Goal: Task Accomplishment & Management: Complete application form

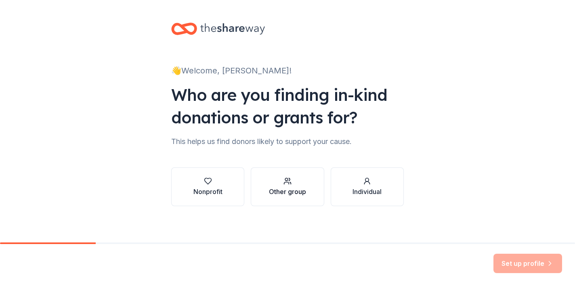
scroll to position [2, 0]
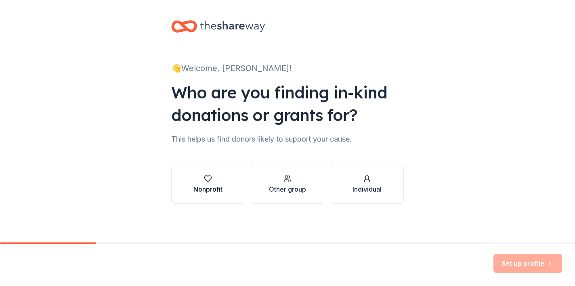
click at [217, 194] on button "Nonprofit" at bounding box center [207, 184] width 73 height 39
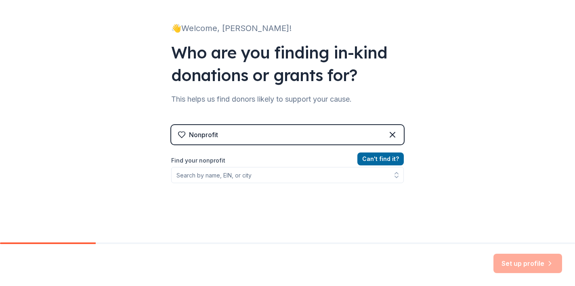
scroll to position [43, 0]
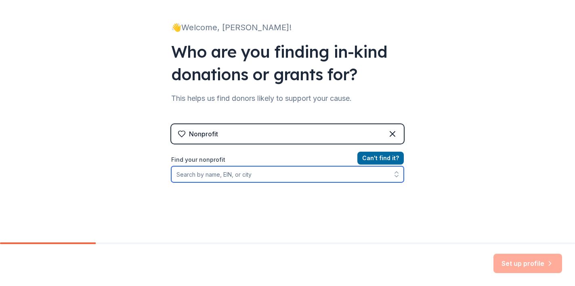
click at [275, 176] on input "Find your nonprofit" at bounding box center [287, 174] width 233 height 16
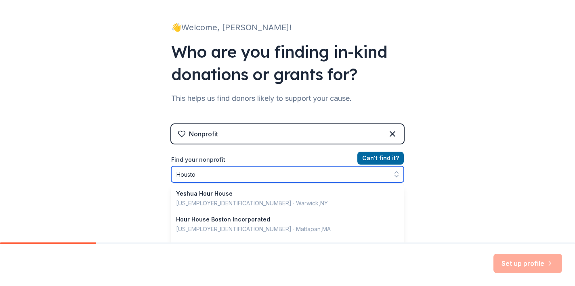
type input "Houston"
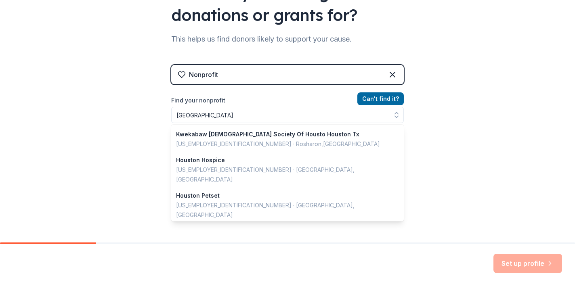
scroll to position [90, 0]
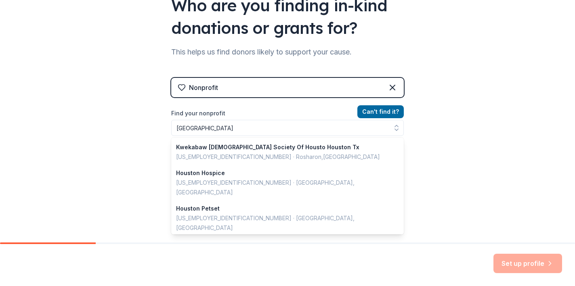
click at [390, 72] on div "Nonprofit Can ' t find it? Find your nonprofit Houston Kwekabaw Buddhist Societ…" at bounding box center [287, 141] width 233 height 152
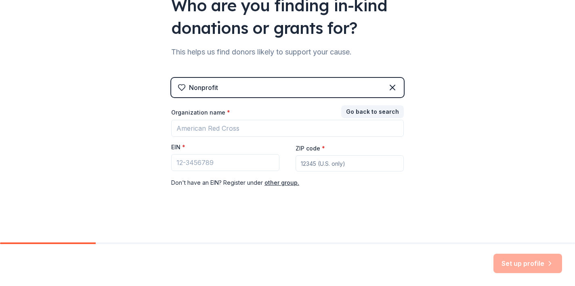
click at [214, 89] on div "Nonprofit" at bounding box center [203, 88] width 29 height 10
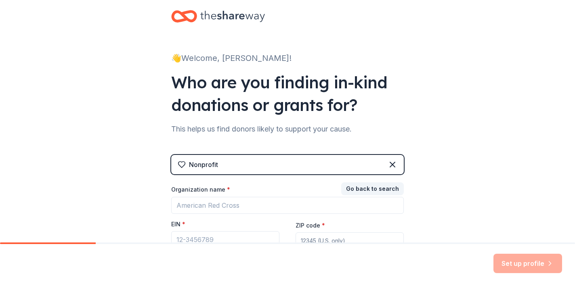
scroll to position [4, 0]
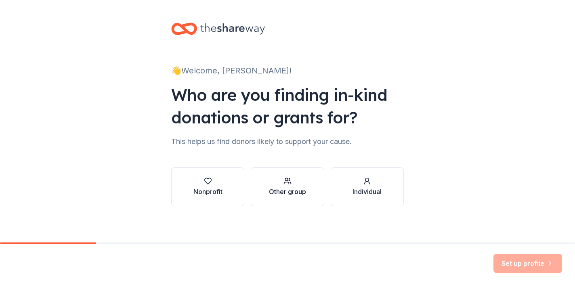
click at [281, 191] on div "Other group" at bounding box center [287, 192] width 37 height 10
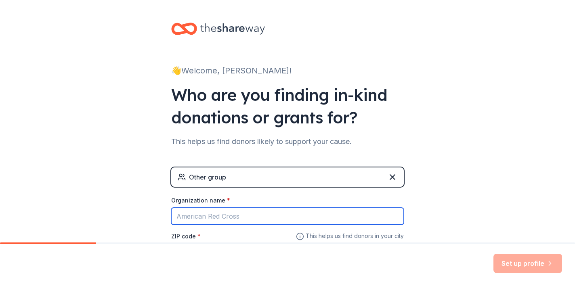
click at [197, 215] on input "Organization name *" at bounding box center [287, 216] width 233 height 17
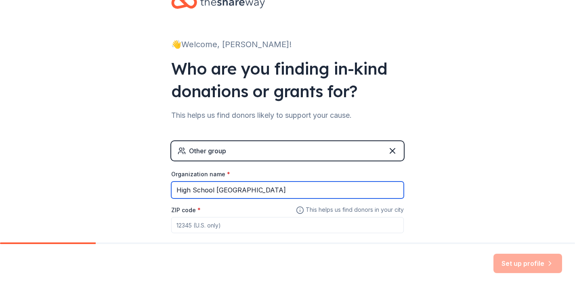
scroll to position [46, 0]
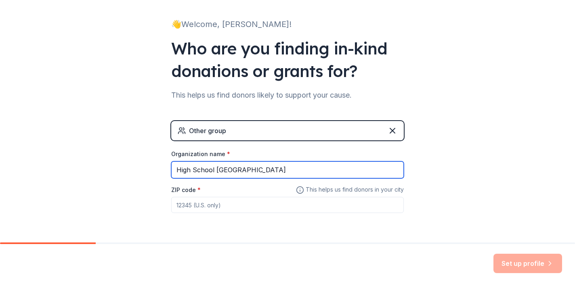
type input "High School [GEOGRAPHIC_DATA]"
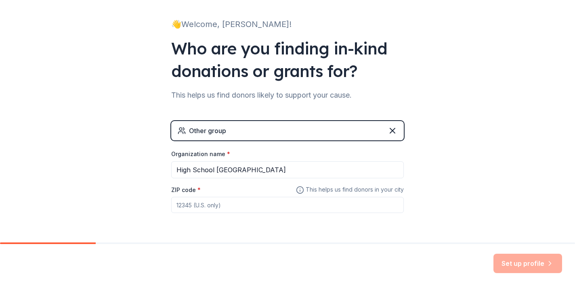
click at [232, 207] on input "ZIP code *" at bounding box center [287, 205] width 233 height 16
type input "77091"
click at [525, 264] on button "Set up profile" at bounding box center [527, 263] width 69 height 19
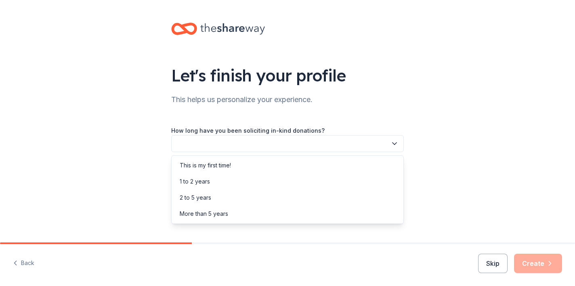
click at [395, 144] on icon "button" at bounding box center [394, 144] width 4 height 2
click at [223, 168] on div "This is my first time!" at bounding box center [205, 166] width 51 height 10
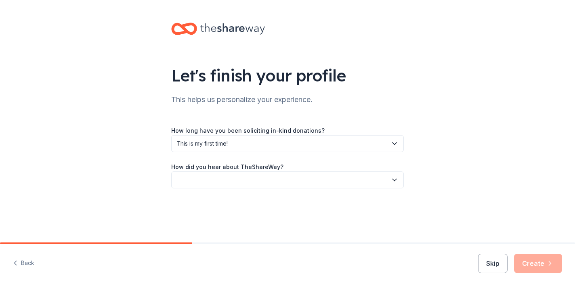
click at [398, 179] on icon "button" at bounding box center [394, 180] width 8 height 8
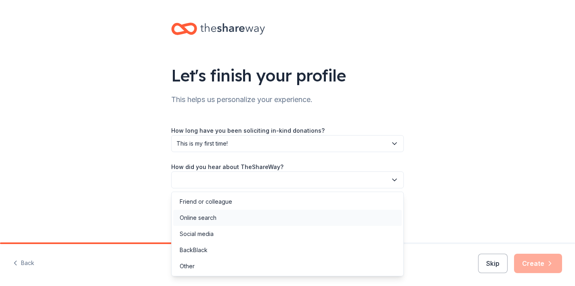
click at [254, 218] on div "Online search" at bounding box center [287, 218] width 228 height 16
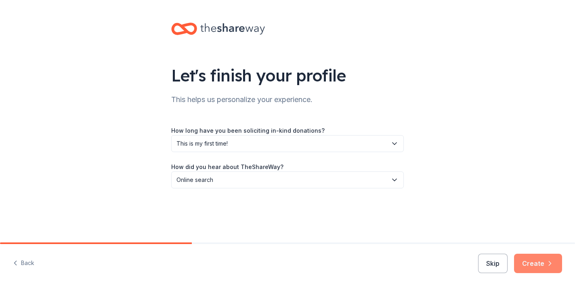
click at [543, 268] on button "Create" at bounding box center [538, 263] width 48 height 19
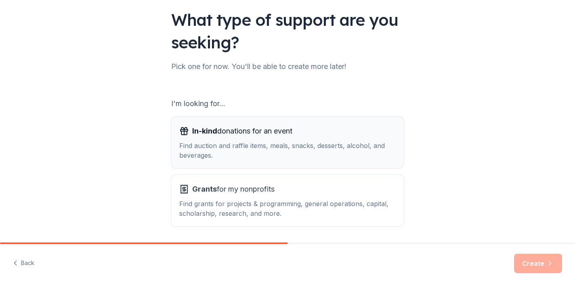
scroll to position [56, 0]
click at [304, 160] on button "In-kind donations for an event Find auction and raffle items, meals, snacks, de…" at bounding box center [287, 142] width 233 height 52
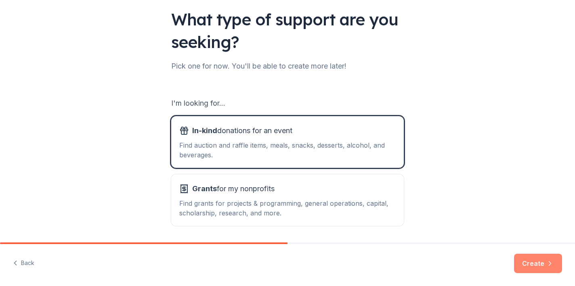
click at [528, 264] on button "Create" at bounding box center [538, 263] width 48 height 19
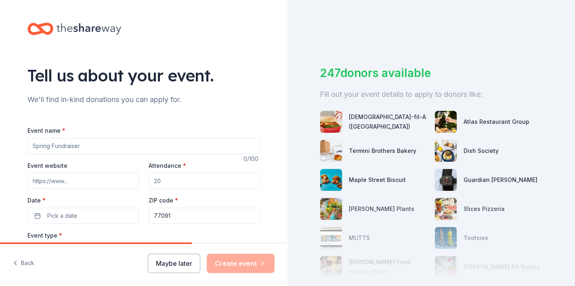
click at [95, 147] on input "Event name *" at bounding box center [143, 146] width 233 height 16
type input "[DATE] School Tutorials"
click at [75, 183] on input "Event website" at bounding box center [82, 181] width 111 height 16
click at [167, 183] on input "Attendance *" at bounding box center [204, 181] width 111 height 16
type input "50"
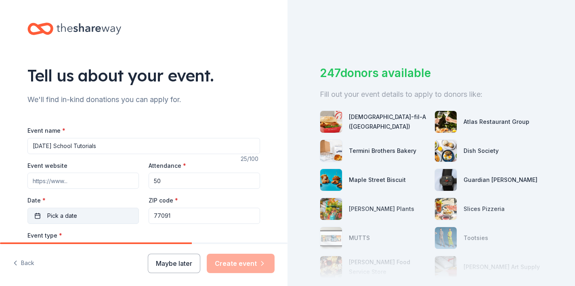
click at [92, 214] on button "Pick a date" at bounding box center [82, 216] width 111 height 16
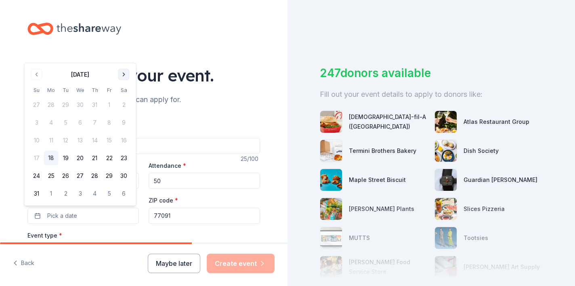
click at [124, 75] on button "Go to next month" at bounding box center [123, 74] width 11 height 11
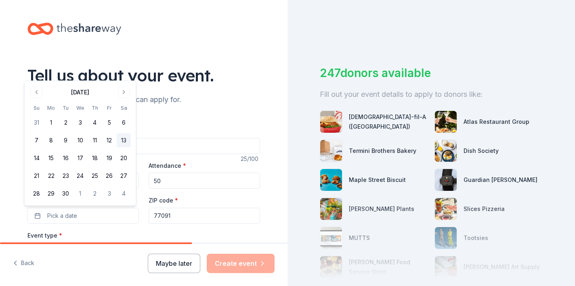
click at [124, 141] on button "13" at bounding box center [124, 140] width 15 height 15
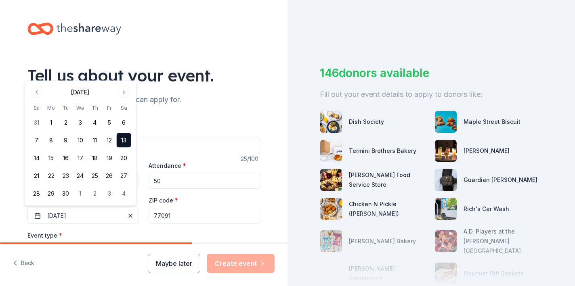
click at [210, 220] on input "77091" at bounding box center [204, 216] width 111 height 16
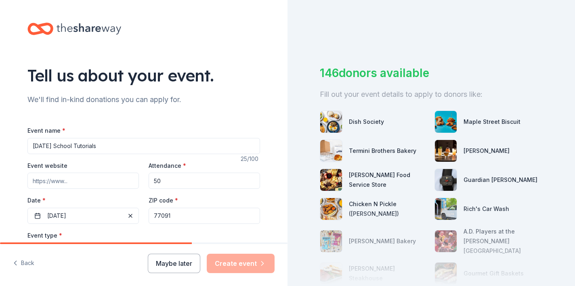
click at [126, 237] on div "Event type * Select" at bounding box center [143, 245] width 233 height 29
click at [61, 235] on div "Event type * Select" at bounding box center [143, 245] width 233 height 29
click at [73, 237] on div "Event type * Select" at bounding box center [143, 245] width 233 height 29
click at [177, 218] on input "77091" at bounding box center [204, 216] width 111 height 16
click at [65, 181] on input "Event website" at bounding box center [82, 181] width 111 height 16
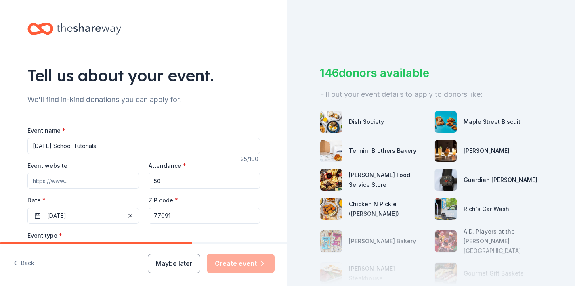
click at [63, 234] on div "Event type * Select" at bounding box center [143, 245] width 233 height 29
click at [46, 239] on label "Event type *" at bounding box center [44, 236] width 35 height 8
click at [46, 238] on label "Event type *" at bounding box center [44, 236] width 35 height 8
click at [46, 235] on label "Event type *" at bounding box center [44, 236] width 35 height 8
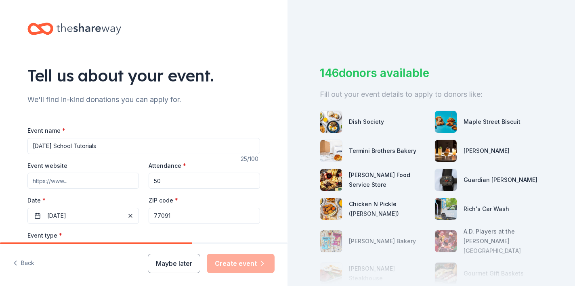
click at [93, 235] on div "Event type * Select" at bounding box center [143, 245] width 233 height 29
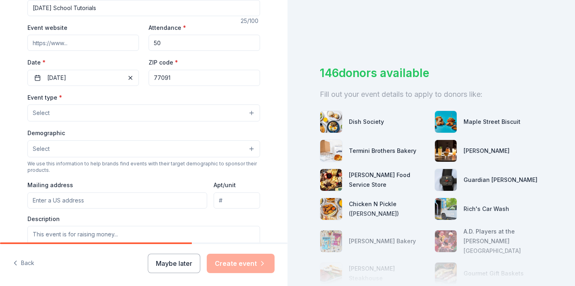
scroll to position [139, 0]
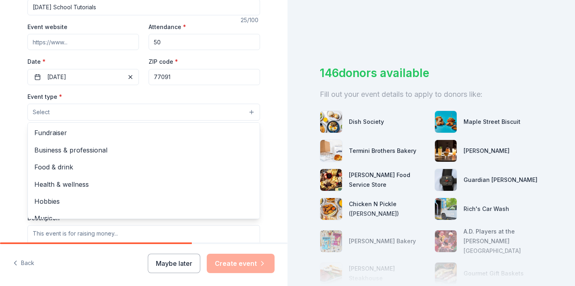
click at [244, 110] on button "Select" at bounding box center [143, 112] width 233 height 17
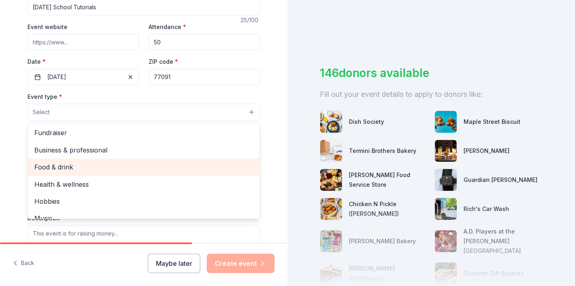
click at [95, 164] on span "Food & drink" at bounding box center [143, 167] width 219 height 10
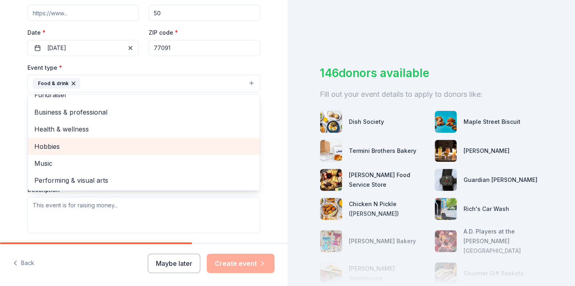
scroll to position [172, 0]
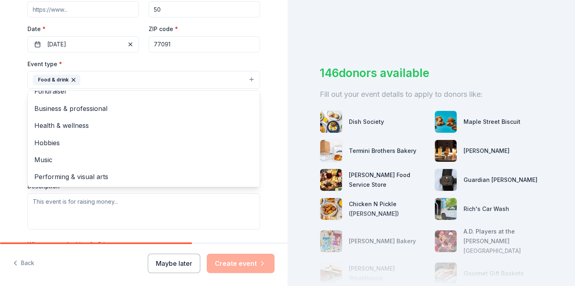
click at [269, 90] on div "Tell us about your event. We'll find in-kind donations you can apply for. Event…" at bounding box center [144, 97] width 258 height 538
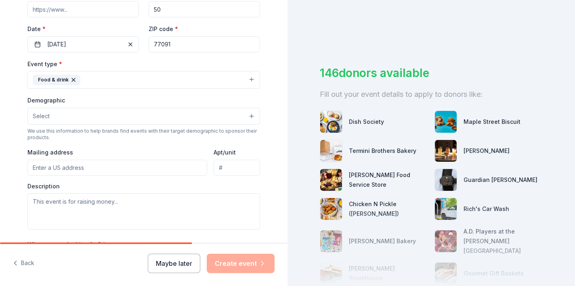
click at [250, 115] on button "Select" at bounding box center [143, 116] width 233 height 17
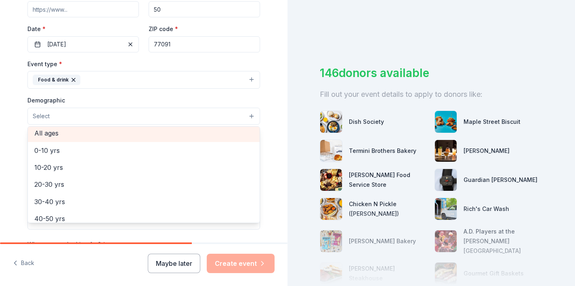
scroll to position [69, 0]
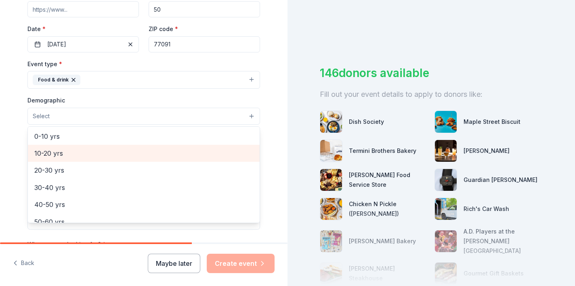
click at [133, 155] on span "10-20 yrs" at bounding box center [143, 153] width 219 height 10
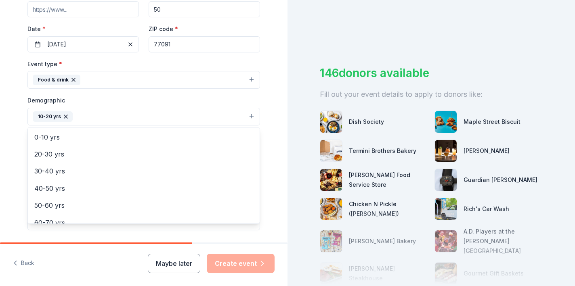
click at [270, 166] on div "Tell us about your event. We'll find in-kind donations you can apply for. Event…" at bounding box center [143, 97] width 287 height 539
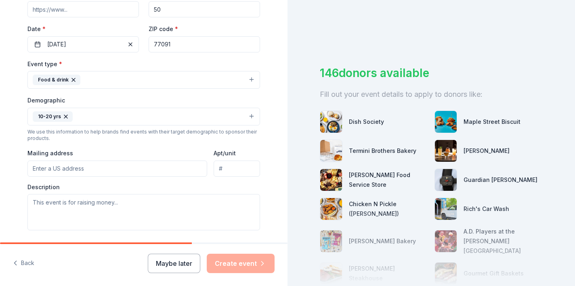
click at [114, 166] on input "Mailing address" at bounding box center [117, 169] width 180 height 16
type input "5320 Yale Street, Houston, TX, 77091"
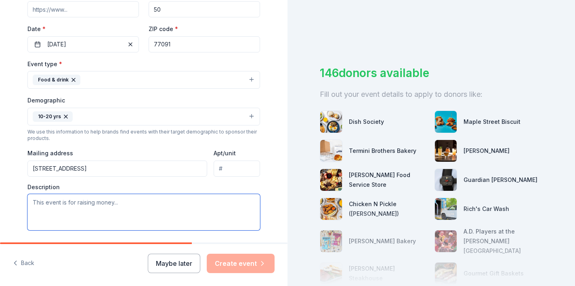
click at [36, 203] on textarea at bounding box center [143, 212] width 233 height 36
click at [177, 223] on textarea "Feeding children during [DATE] school tutorials." at bounding box center [143, 212] width 233 height 36
type textarea "Feeding children during [DATE] school tutorials."
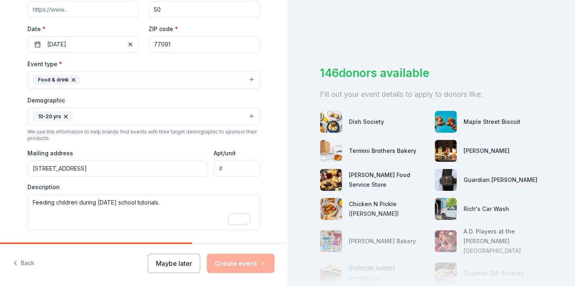
click at [224, 168] on input "Apt/unit" at bounding box center [237, 169] width 46 height 16
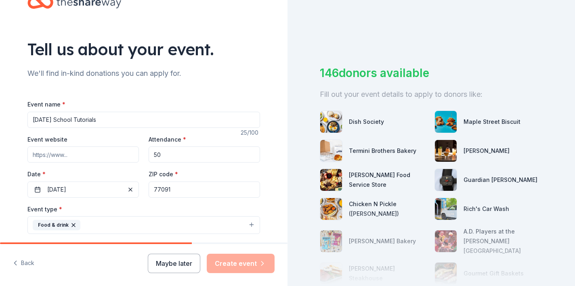
scroll to position [56, 0]
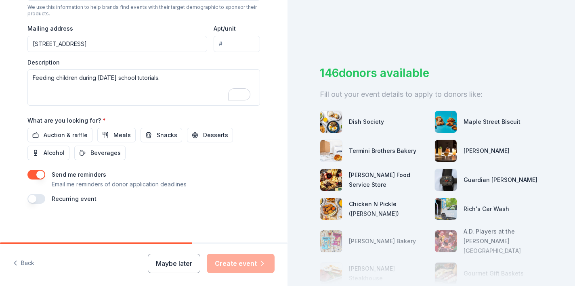
click at [30, 201] on button "button" at bounding box center [36, 199] width 18 height 10
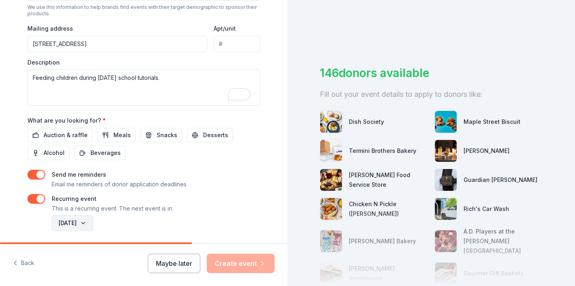
click at [93, 223] on button "September 2026" at bounding box center [73, 223] width 42 height 16
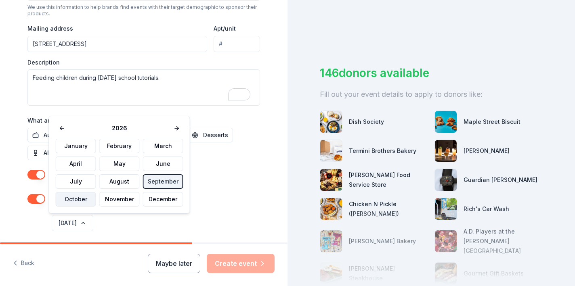
click at [81, 202] on button "October" at bounding box center [76, 199] width 40 height 15
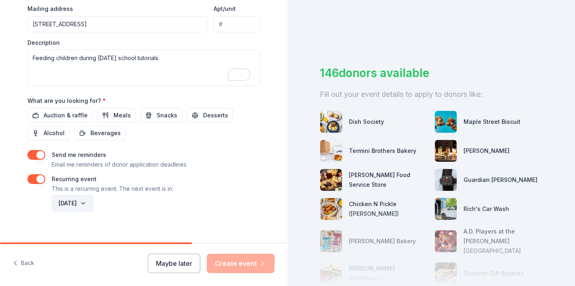
click at [93, 203] on button "October 2026" at bounding box center [73, 203] width 42 height 16
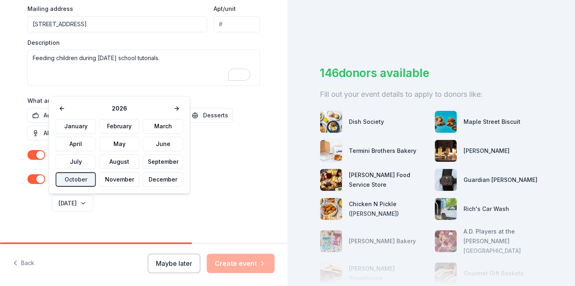
click at [118, 205] on div "October 2026" at bounding box center [155, 203] width 210 height 19
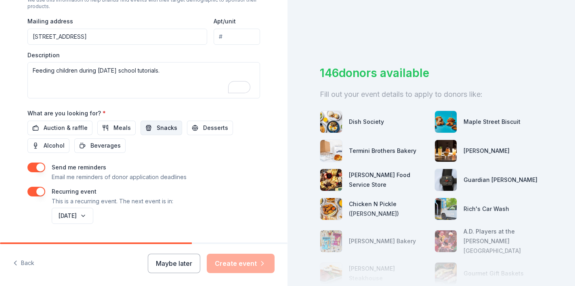
click at [157, 130] on span "Snacks" at bounding box center [167, 128] width 21 height 10
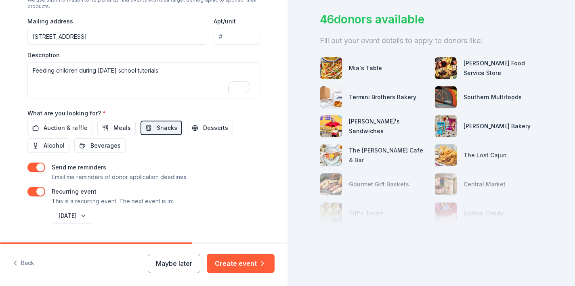
click at [444, 178] on div at bounding box center [431, 184] width 223 height 81
click at [487, 178] on div at bounding box center [431, 184] width 223 height 81
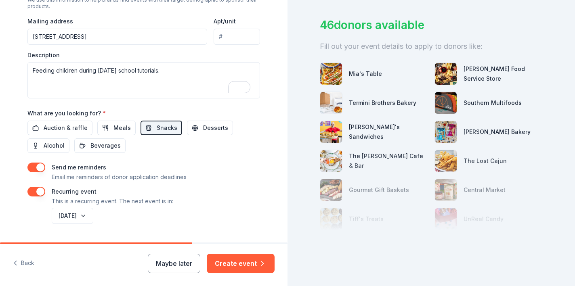
click at [375, 103] on div "Termini Brothers Bakery" at bounding box center [382, 103] width 67 height 10
click at [332, 101] on img at bounding box center [331, 103] width 22 height 22
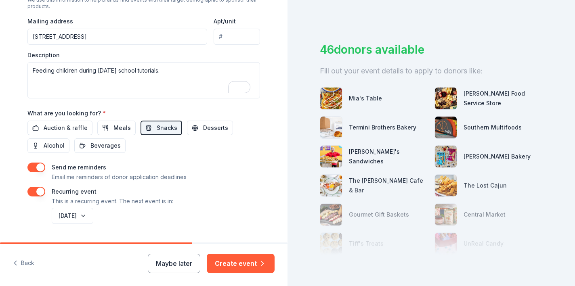
scroll to position [0, 0]
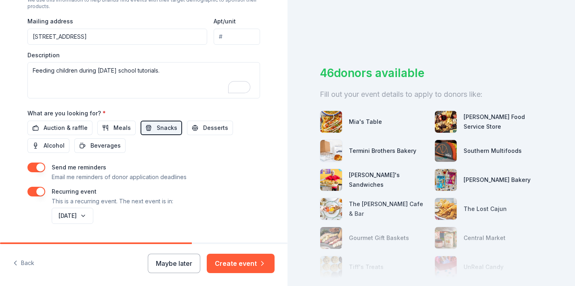
click at [377, 73] on div "46 donors available" at bounding box center [431, 73] width 223 height 17
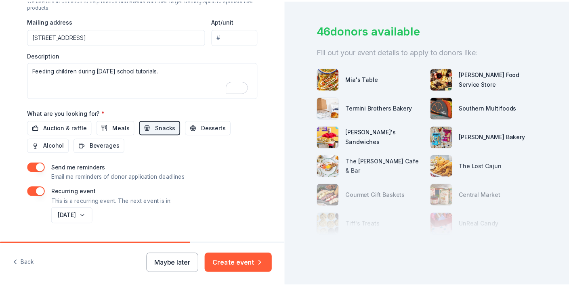
scroll to position [325, 0]
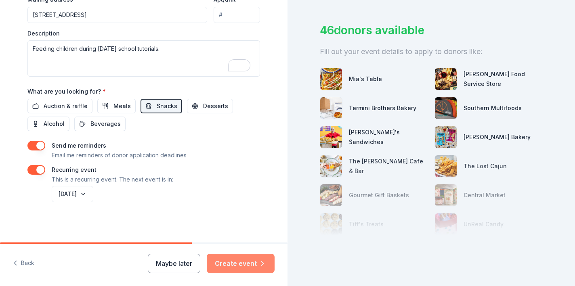
click at [242, 264] on button "Create event" at bounding box center [241, 263] width 68 height 19
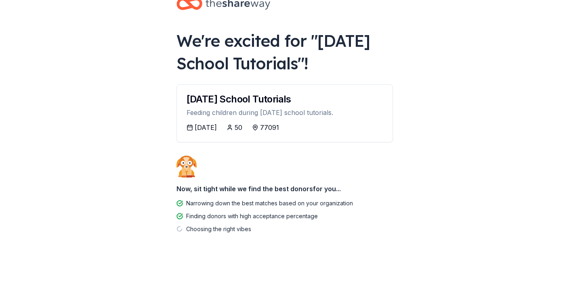
scroll to position [23, 0]
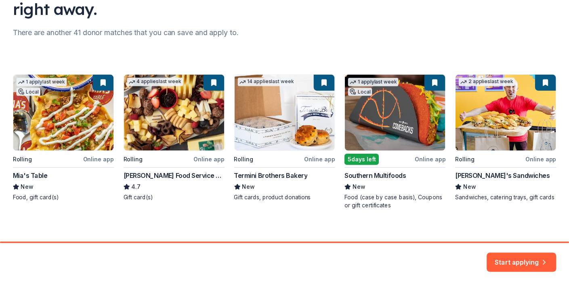
scroll to position [97, 0]
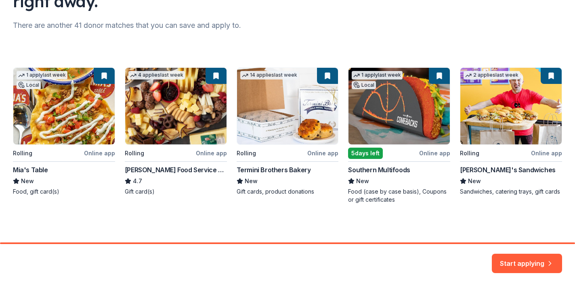
click at [287, 117] on div "1 apply last week Local Rolling Online app Mia's Table New Food, gift card(s) 4…" at bounding box center [287, 135] width 549 height 136
click at [325, 79] on div "1 apply last week Local Rolling Online app Mia's Table New Food, gift card(s) 4…" at bounding box center [287, 135] width 549 height 136
click at [524, 260] on button "Start applying" at bounding box center [527, 258] width 70 height 19
click at [512, 262] on div "Start applying" at bounding box center [527, 263] width 70 height 19
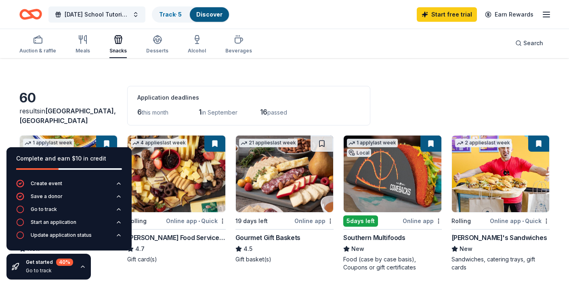
scroll to position [14, 0]
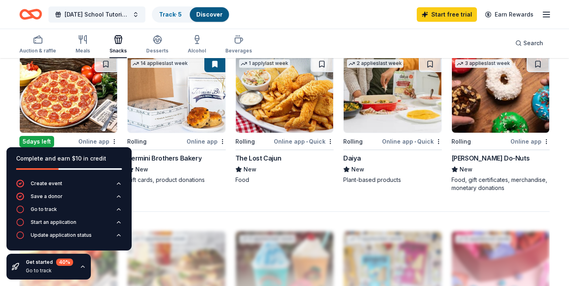
scroll to position [550, 0]
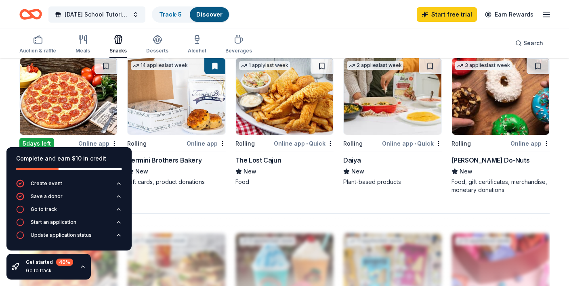
click at [524, 143] on div "Online app" at bounding box center [529, 143] width 39 height 10
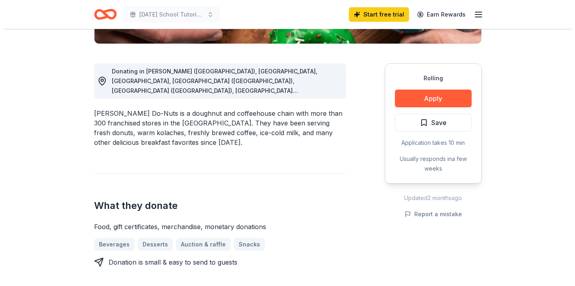
scroll to position [195, 0]
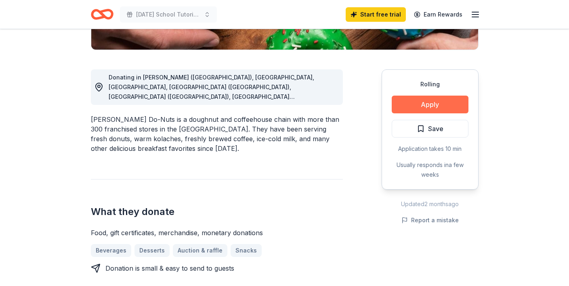
click at [421, 106] on button "Apply" at bounding box center [430, 105] width 77 height 18
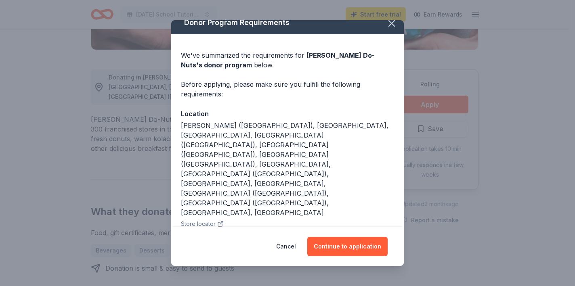
scroll to position [0, 0]
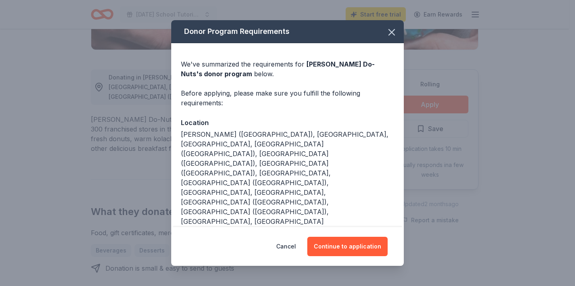
click at [220, 231] on icon "button" at bounding box center [221, 232] width 3 height 3
click at [345, 247] on button "Continue to application" at bounding box center [347, 246] width 80 height 19
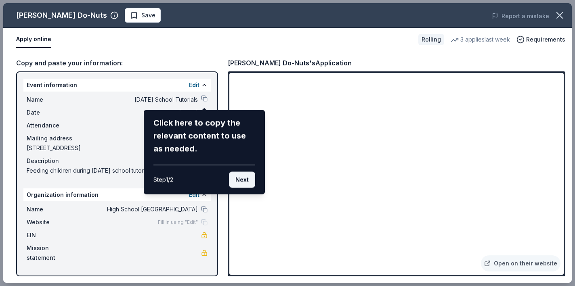
click at [243, 179] on button "Next" at bounding box center [242, 180] width 26 height 16
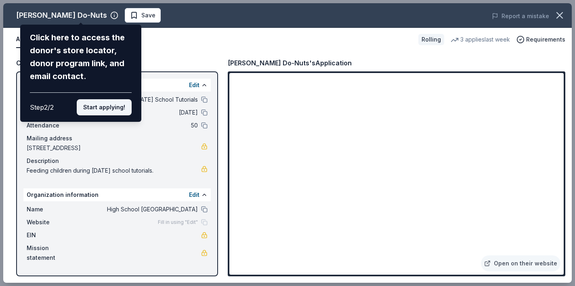
click at [106, 108] on button "Start applying!" at bounding box center [104, 107] width 55 height 16
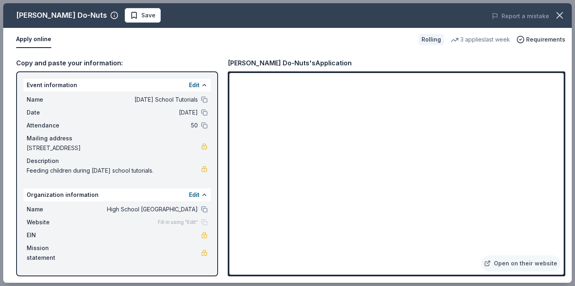
drag, startPoint x: 128, startPoint y: 148, endPoint x: 108, endPoint y: 145, distance: 19.5
click at [108, 145] on span "[STREET_ADDRESS]" at bounding box center [114, 148] width 174 height 10
click at [20, 147] on div "Event information Edit Name [DATE] School Tutorials Date [DATE] Attendance 50 M…" at bounding box center [117, 173] width 202 height 205
drag, startPoint x: 29, startPoint y: 149, endPoint x: 65, endPoint y: 143, distance: 36.4
click at [65, 143] on div "Mailing address [STREET_ADDRESS]" at bounding box center [117, 143] width 181 height 19
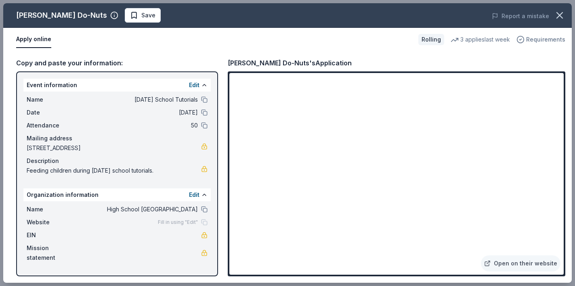
click at [545, 41] on span "Requirements" at bounding box center [545, 40] width 39 height 10
click at [367, 42] on div "Apply online" at bounding box center [214, 39] width 396 height 17
click at [130, 14] on span "Save" at bounding box center [142, 15] width 25 height 10
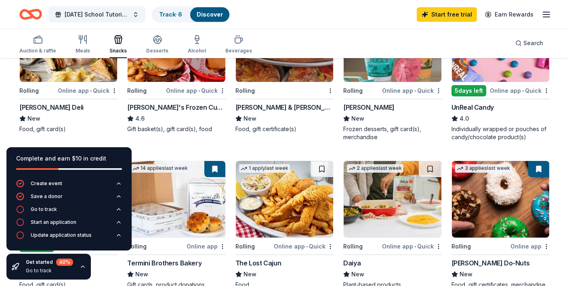
scroll to position [446, 0]
